Goal: Task Accomplishment & Management: Use online tool/utility

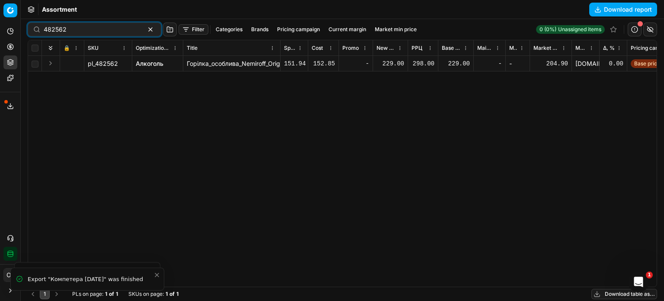
click at [11, 49] on icon at bounding box center [10, 46] width 7 height 7
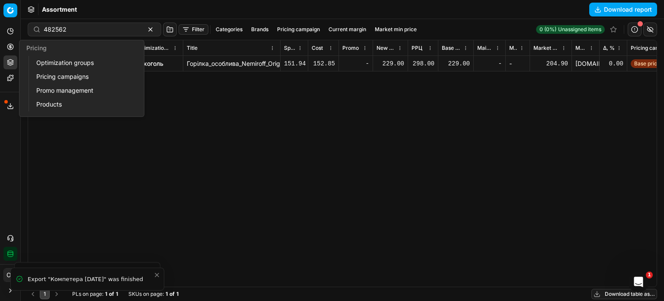
click at [50, 66] on link "Optimization groups" at bounding box center [83, 63] width 101 height 12
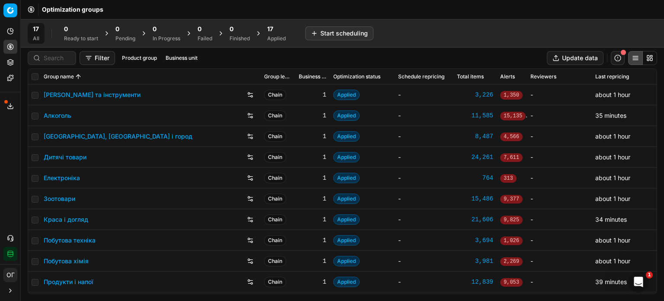
click at [273, 37] on div "Applied" at bounding box center [276, 38] width 19 height 7
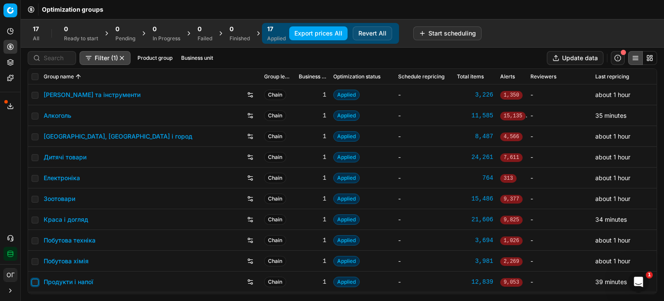
click at [36, 281] on input "checkbox" at bounding box center [35, 282] width 7 height 7
checkbox input "true"
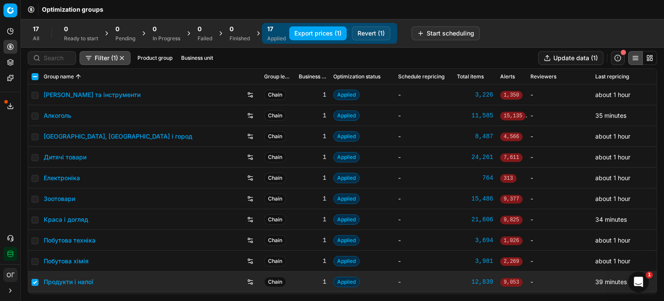
click at [369, 31] on button "Revert (1)" at bounding box center [371, 33] width 39 height 14
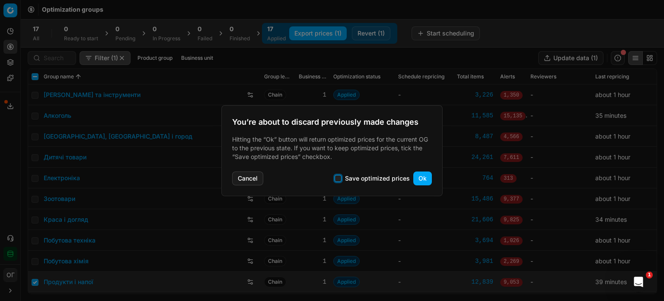
click at [339, 180] on input "Save optimized prices" at bounding box center [338, 178] width 7 height 7
checkbox input "true"
click at [427, 179] on button "Ok" at bounding box center [423, 178] width 19 height 14
checkbox input "false"
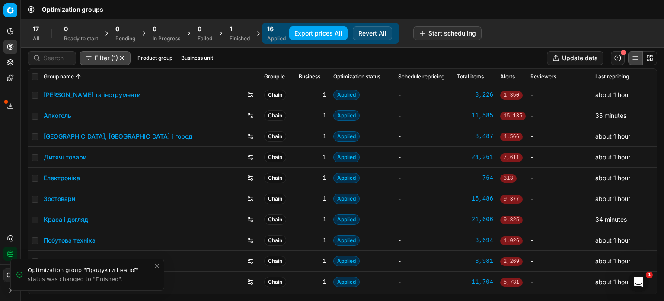
click at [240, 35] on div "Finished" at bounding box center [240, 38] width 20 height 7
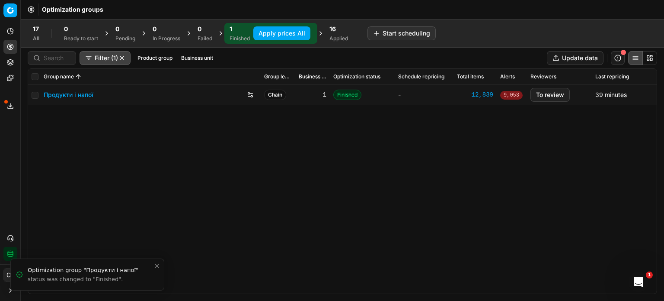
click at [69, 95] on link "Продукти і напої" at bounding box center [69, 94] width 50 height 9
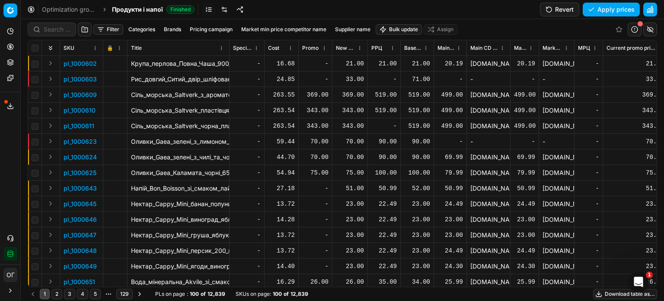
click at [114, 31] on button "Filter" at bounding box center [108, 29] width 30 height 10
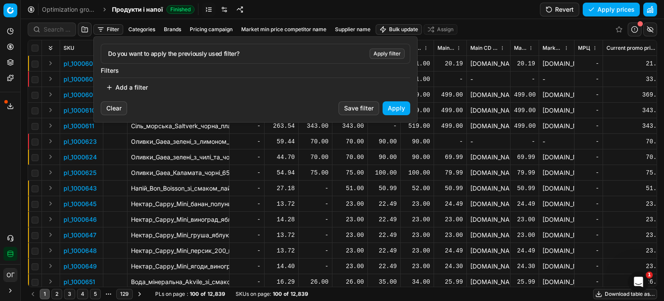
click at [140, 84] on button "Add a filter" at bounding box center [127, 87] width 52 height 14
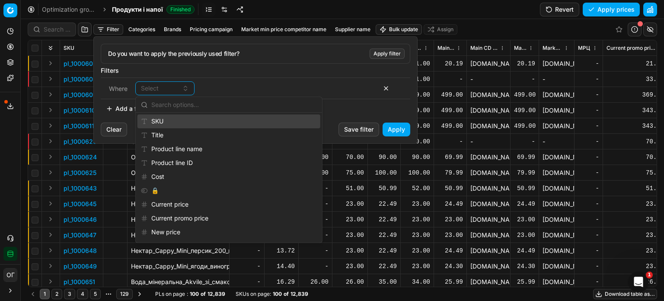
click at [171, 117] on div "SKU" at bounding box center [229, 121] width 183 height 14
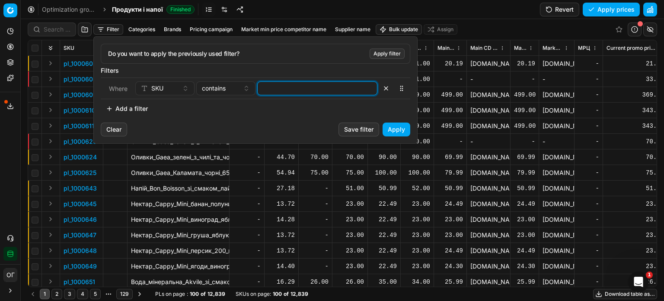
click at [289, 90] on input at bounding box center [317, 88] width 112 height 13
click at [393, 132] on button "Apply" at bounding box center [397, 129] width 28 height 14
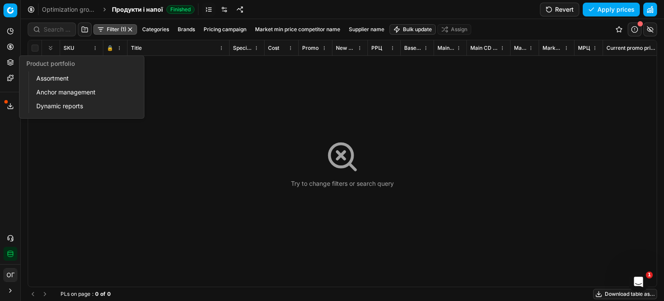
drag, startPoint x: 10, startPoint y: 61, endPoint x: 28, endPoint y: 72, distance: 20.6
click at [10, 61] on icon at bounding box center [10, 62] width 7 height 7
click at [45, 81] on link "Assortment" at bounding box center [83, 78] width 101 height 12
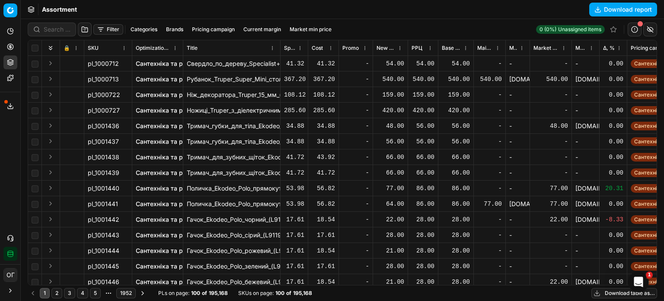
click at [100, 27] on button "Filter" at bounding box center [108, 29] width 30 height 10
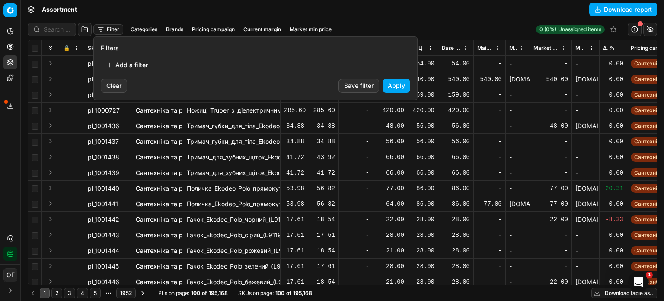
click at [133, 60] on button "Add a filter" at bounding box center [127, 65] width 52 height 14
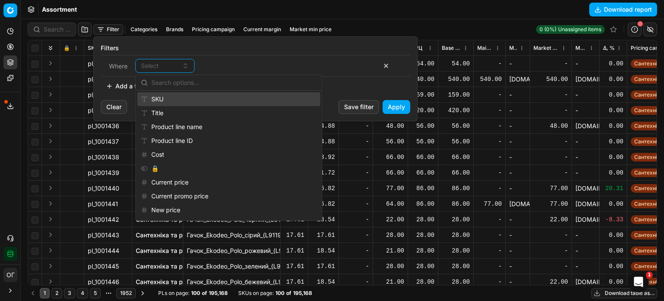
click at [165, 100] on div "SKU" at bounding box center [229, 99] width 183 height 14
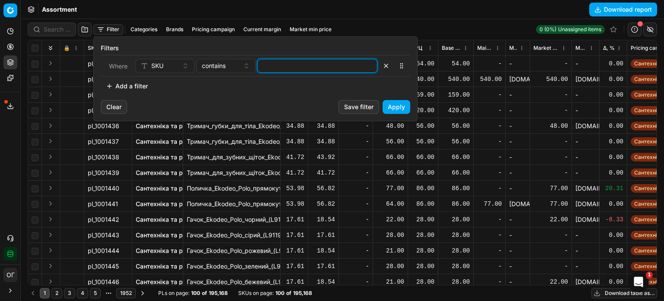
drag, startPoint x: 299, startPoint y: 59, endPoint x: 294, endPoint y: 71, distance: 12.4
click at [299, 60] on input at bounding box center [317, 65] width 112 height 13
click at [406, 106] on button "Apply" at bounding box center [397, 107] width 28 height 14
